Goal: Task Accomplishment & Management: Use online tool/utility

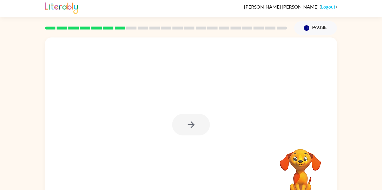
scroll to position [2, 0]
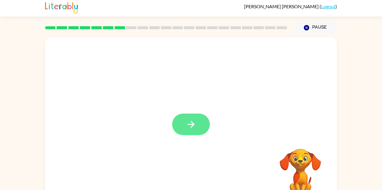
click at [192, 121] on icon "button" at bounding box center [191, 124] width 10 height 10
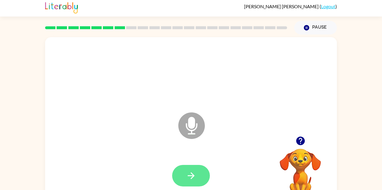
click at [199, 185] on button "button" at bounding box center [191, 175] width 38 height 21
click at [192, 178] on icon "button" at bounding box center [191, 175] width 10 height 10
click at [192, 174] on icon "button" at bounding box center [190, 175] width 7 height 7
click at [198, 176] on button "button" at bounding box center [191, 175] width 38 height 21
click at [196, 176] on icon "button" at bounding box center [191, 175] width 10 height 10
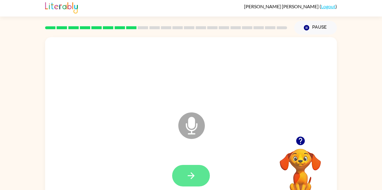
click at [197, 178] on button "button" at bounding box center [191, 175] width 38 height 21
click at [297, 140] on icon "button" at bounding box center [300, 140] width 9 height 9
click at [190, 176] on icon "button" at bounding box center [191, 175] width 10 height 10
click at [196, 174] on button "button" at bounding box center [191, 175] width 38 height 21
click at [191, 171] on icon "button" at bounding box center [191, 175] width 10 height 10
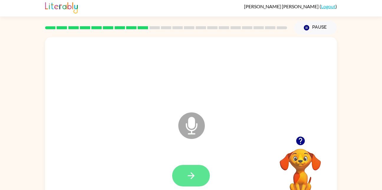
click at [194, 178] on icon "button" at bounding box center [191, 175] width 10 height 10
click at [195, 173] on icon "button" at bounding box center [191, 175] width 10 height 10
click at [203, 175] on button "button" at bounding box center [191, 175] width 38 height 21
click at [195, 173] on icon "button" at bounding box center [191, 175] width 10 height 10
click at [196, 174] on button "button" at bounding box center [191, 175] width 38 height 21
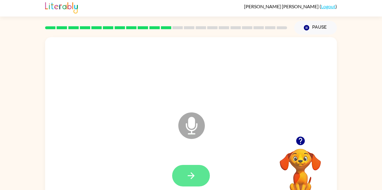
click at [204, 175] on button "button" at bounding box center [191, 175] width 38 height 21
click at [303, 141] on icon "button" at bounding box center [300, 140] width 9 height 9
click at [191, 177] on icon "button" at bounding box center [190, 175] width 7 height 7
click at [187, 183] on button "button" at bounding box center [191, 175] width 38 height 21
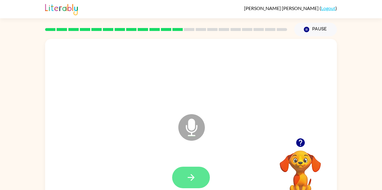
click at [194, 180] on icon "button" at bounding box center [191, 177] width 10 height 10
click at [299, 143] on icon "button" at bounding box center [300, 142] width 9 height 9
click at [315, 122] on div "Microphone The Microphone is here when it is your turn to talk" at bounding box center [190, 123] width 291 height 168
click at [192, 182] on icon "button" at bounding box center [191, 177] width 10 height 10
click at [200, 176] on button "button" at bounding box center [191, 176] width 38 height 21
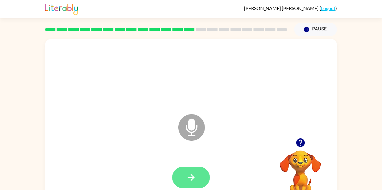
click at [197, 177] on button "button" at bounding box center [191, 176] width 38 height 21
click at [196, 180] on button "button" at bounding box center [191, 176] width 38 height 21
click at [301, 141] on icon "button" at bounding box center [300, 142] width 10 height 10
click at [192, 176] on icon "button" at bounding box center [191, 177] width 10 height 10
click at [300, 141] on icon "button" at bounding box center [300, 142] width 9 height 9
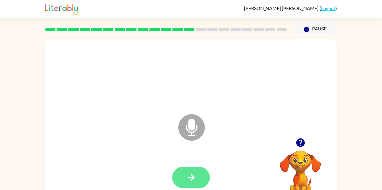
click at [193, 184] on button "button" at bounding box center [191, 176] width 38 height 21
click at [199, 180] on button "button" at bounding box center [191, 176] width 38 height 21
click at [201, 180] on button "button" at bounding box center [191, 176] width 38 height 21
click at [195, 181] on icon "button" at bounding box center [191, 177] width 10 height 10
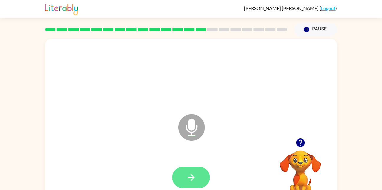
click at [193, 180] on icon "button" at bounding box center [191, 177] width 10 height 10
click at [202, 179] on button "button" at bounding box center [191, 176] width 38 height 21
click at [200, 178] on button "button" at bounding box center [191, 176] width 38 height 21
click at [188, 181] on icon "button" at bounding box center [191, 177] width 10 height 10
click at [198, 180] on button "button" at bounding box center [191, 176] width 38 height 21
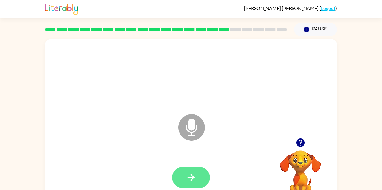
click at [193, 177] on icon "button" at bounding box center [190, 177] width 7 height 7
click at [197, 182] on button "button" at bounding box center [191, 176] width 38 height 21
click at [296, 149] on div at bounding box center [300, 142] width 59 height 15
click at [294, 144] on button "button" at bounding box center [300, 142] width 15 height 15
click at [193, 173] on icon "button" at bounding box center [191, 177] width 10 height 10
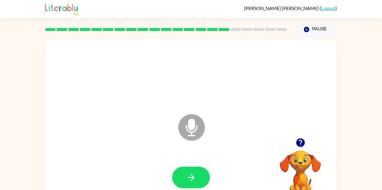
click at [299, 150] on button "button" at bounding box center [300, 142] width 15 height 15
click at [300, 150] on video "Your browser must support playing .mp4 files to use Literably. Please try using…" at bounding box center [300, 170] width 59 height 59
click at [308, 149] on div at bounding box center [300, 142] width 59 height 15
click at [297, 145] on icon "button" at bounding box center [300, 142] width 9 height 9
click at [208, 173] on button "button" at bounding box center [191, 176] width 38 height 21
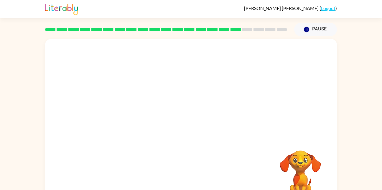
click at [251, 47] on div at bounding box center [190, 123] width 291 height 168
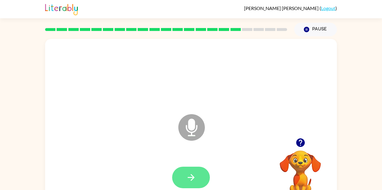
click at [193, 174] on icon "button" at bounding box center [191, 177] width 10 height 10
click at [193, 185] on button "button" at bounding box center [191, 176] width 38 height 21
click at [182, 184] on button "button" at bounding box center [191, 176] width 38 height 21
click at [193, 183] on button "button" at bounding box center [191, 176] width 38 height 21
click at [301, 146] on icon "button" at bounding box center [300, 142] width 9 height 9
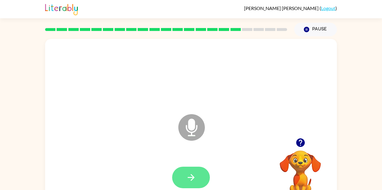
click at [197, 177] on button "button" at bounding box center [191, 176] width 38 height 21
click at [193, 184] on button "button" at bounding box center [191, 176] width 38 height 21
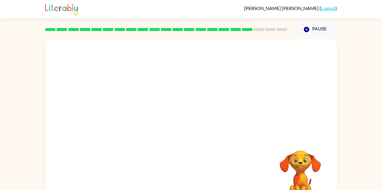
scroll to position [0, 0]
click at [303, 188] on video "Your browser must support playing .mp4 files to use Literably. Please try using…" at bounding box center [300, 170] width 59 height 59
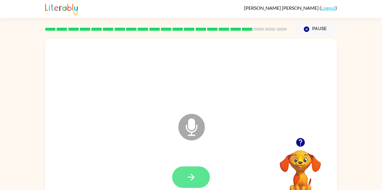
click at [196, 182] on icon "button" at bounding box center [191, 177] width 10 height 10
click at [193, 176] on icon "button" at bounding box center [190, 176] width 7 height 7
click at [303, 146] on icon "button" at bounding box center [300, 142] width 10 height 10
click at [192, 179] on icon "button" at bounding box center [190, 176] width 7 height 7
click at [198, 178] on button "button" at bounding box center [191, 176] width 38 height 21
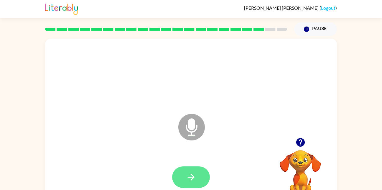
click at [196, 178] on icon "button" at bounding box center [191, 177] width 10 height 10
click at [304, 144] on icon "button" at bounding box center [300, 142] width 9 height 9
click at [204, 174] on button "button" at bounding box center [191, 176] width 38 height 21
click at [195, 180] on icon "button" at bounding box center [191, 177] width 10 height 10
click at [200, 180] on button "button" at bounding box center [191, 176] width 38 height 21
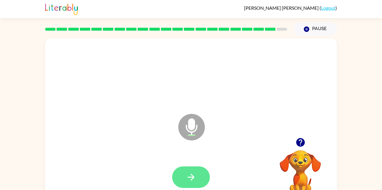
click at [194, 183] on button "button" at bounding box center [191, 176] width 38 height 21
click at [199, 177] on button "button" at bounding box center [191, 176] width 38 height 21
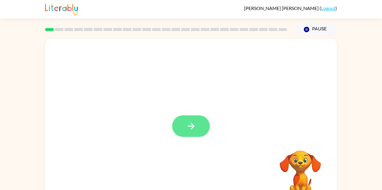
click at [207, 125] on button "button" at bounding box center [191, 125] width 38 height 21
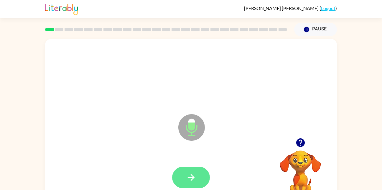
click at [198, 177] on button "button" at bounding box center [191, 176] width 38 height 21
click at [196, 175] on button "button" at bounding box center [191, 176] width 38 height 21
click at [195, 175] on icon "button" at bounding box center [191, 177] width 10 height 10
click at [193, 175] on icon "button" at bounding box center [191, 177] width 10 height 10
click at [196, 181] on icon "button" at bounding box center [191, 177] width 10 height 10
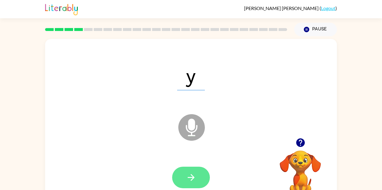
click at [202, 177] on button "button" at bounding box center [191, 176] width 38 height 21
click at [196, 178] on button "button" at bounding box center [191, 176] width 38 height 21
click at [200, 183] on button "button" at bounding box center [191, 176] width 38 height 21
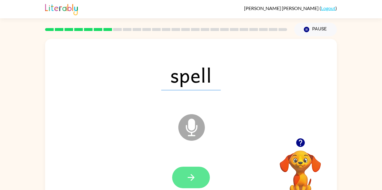
click at [193, 183] on button "button" at bounding box center [191, 176] width 38 height 21
click at [190, 181] on icon "button" at bounding box center [191, 177] width 10 height 10
click at [198, 179] on button "button" at bounding box center [191, 176] width 38 height 21
click at [192, 185] on button "button" at bounding box center [191, 176] width 38 height 21
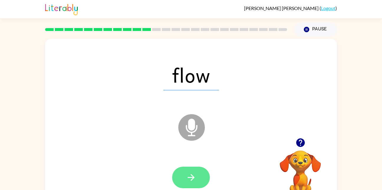
click at [195, 179] on icon "button" at bounding box center [191, 177] width 10 height 10
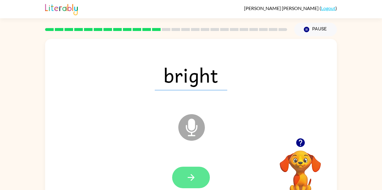
click at [195, 180] on icon "button" at bounding box center [191, 177] width 10 height 10
click at [199, 181] on button "button" at bounding box center [191, 176] width 38 height 21
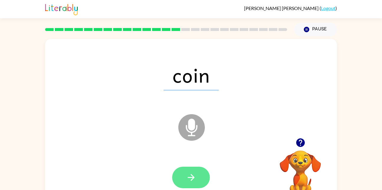
click at [187, 180] on icon "button" at bounding box center [191, 177] width 10 height 10
click at [191, 180] on icon "button" at bounding box center [190, 177] width 7 height 7
click at [195, 180] on icon "button" at bounding box center [191, 177] width 10 height 10
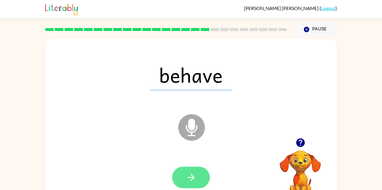
click at [203, 177] on button "button" at bounding box center [191, 176] width 38 height 21
click at [198, 175] on button "button" at bounding box center [191, 176] width 38 height 21
click at [198, 180] on button "button" at bounding box center [191, 176] width 38 height 21
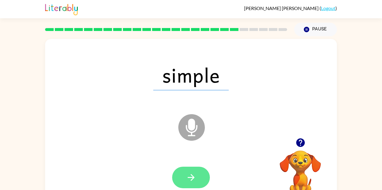
click at [192, 176] on icon "button" at bounding box center [191, 177] width 10 height 10
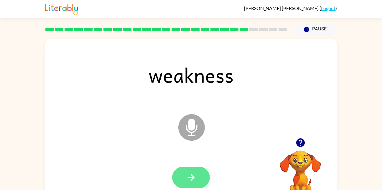
click at [192, 181] on icon "button" at bounding box center [191, 177] width 10 height 10
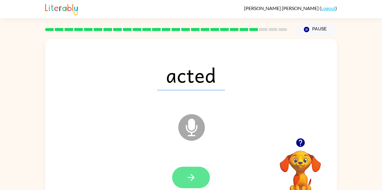
click at [195, 180] on icon "button" at bounding box center [191, 177] width 10 height 10
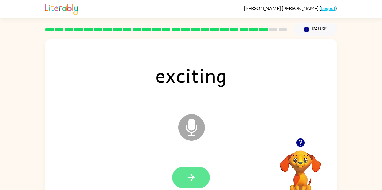
click at [193, 179] on icon "button" at bounding box center [191, 177] width 10 height 10
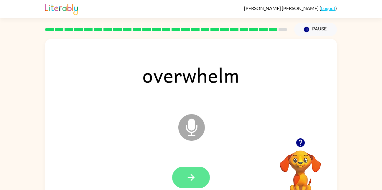
click at [186, 178] on icon "button" at bounding box center [191, 177] width 10 height 10
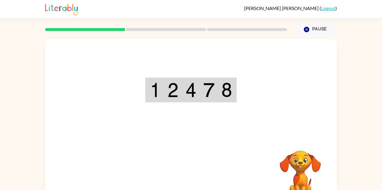
click at [190, 168] on div "Your browser must support playing .mp4 files to use Literably. Please try using…" at bounding box center [190, 123] width 291 height 168
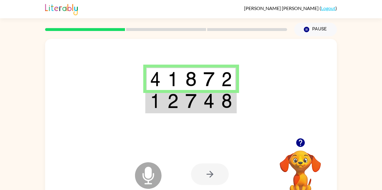
click at [195, 103] on img at bounding box center [190, 100] width 11 height 15
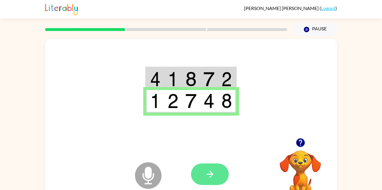
click at [217, 173] on button "button" at bounding box center [210, 173] width 38 height 21
click at [218, 173] on button "button" at bounding box center [210, 173] width 38 height 21
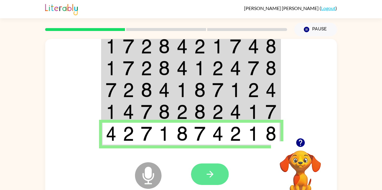
click at [215, 169] on icon "button" at bounding box center [210, 174] width 10 height 10
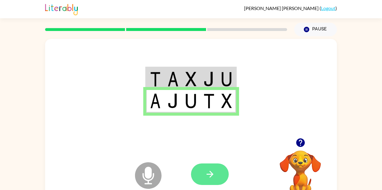
click at [223, 176] on button "button" at bounding box center [210, 173] width 38 height 21
click at [219, 179] on button "button" at bounding box center [210, 173] width 38 height 21
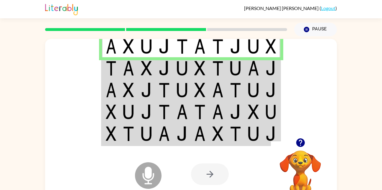
click at [165, 69] on img at bounding box center [163, 68] width 11 height 15
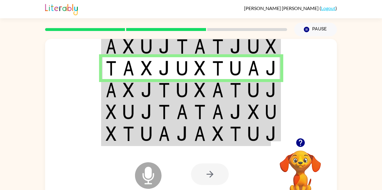
click at [148, 94] on img at bounding box center [146, 89] width 11 height 15
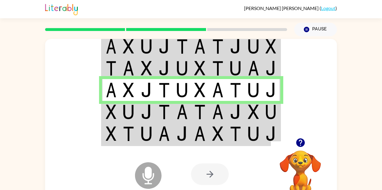
click at [141, 111] on img at bounding box center [146, 111] width 11 height 15
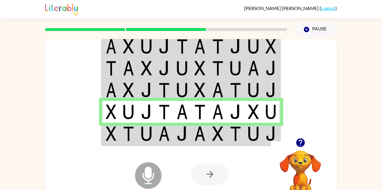
click at [125, 135] on img at bounding box center [128, 133] width 11 height 15
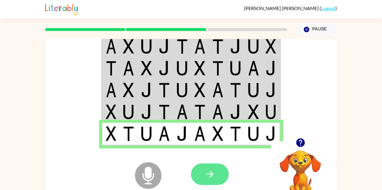
click at [205, 175] on icon "button" at bounding box center [210, 174] width 10 height 10
